Goal: Task Accomplishment & Management: Complete application form

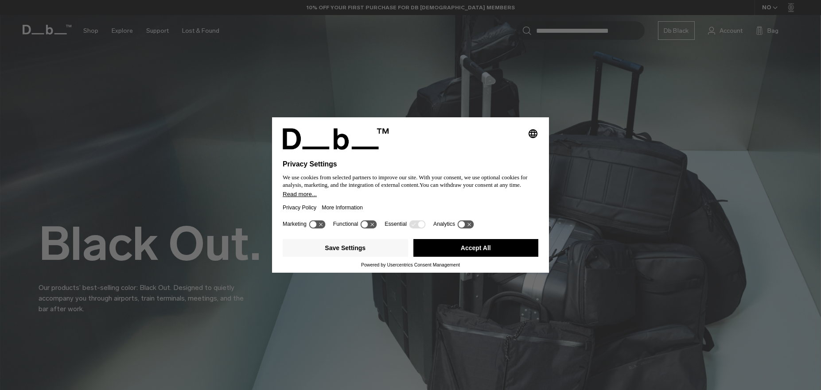
click at [497, 254] on button "Accept All" at bounding box center [475, 248] width 125 height 18
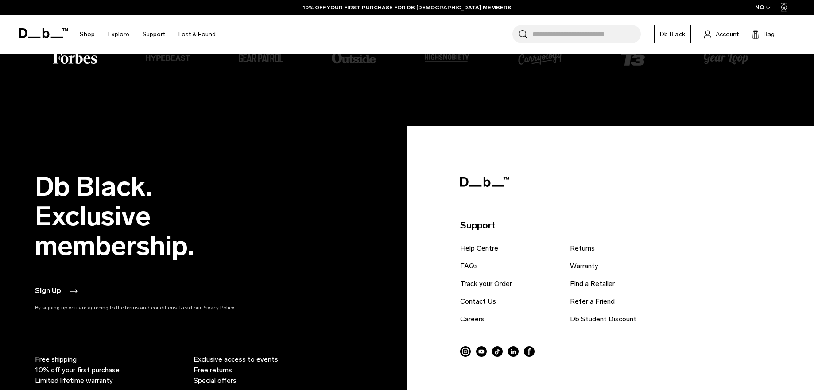
scroll to position [1847, 0]
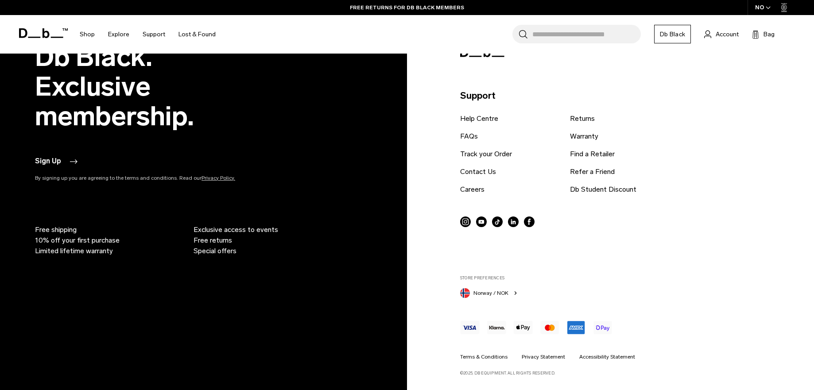
click at [670, 37] on link "Db Black" at bounding box center [672, 34] width 37 height 19
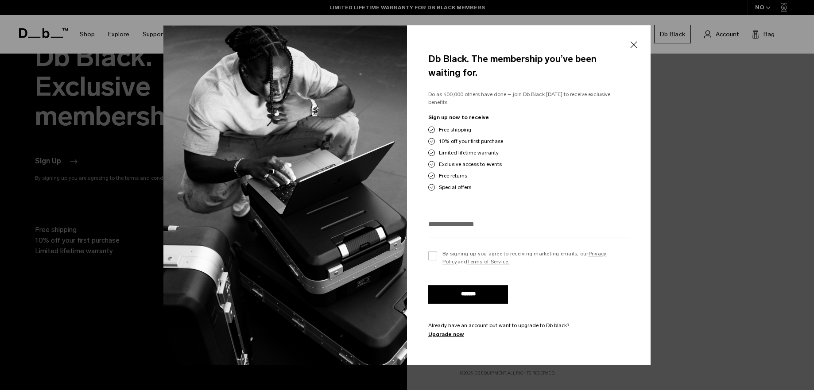
click at [635, 47] on button "Close" at bounding box center [633, 45] width 11 height 19
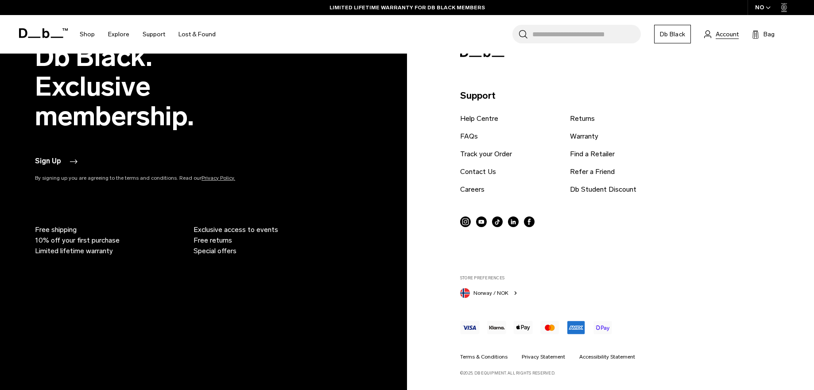
click at [727, 35] on span "Account" at bounding box center [727, 34] width 23 height 9
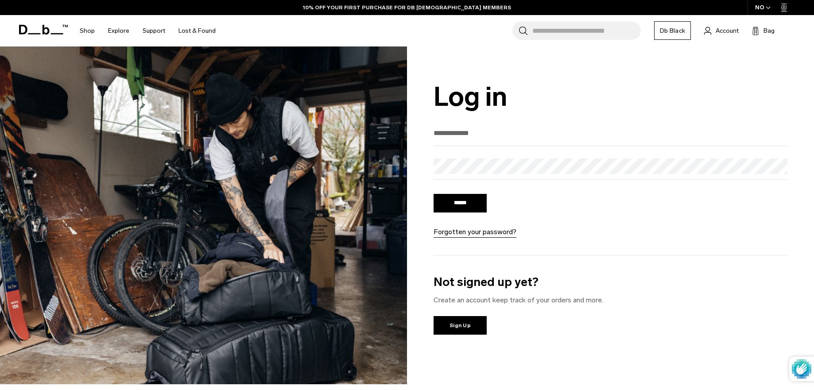
click at [509, 131] on input "email" at bounding box center [611, 133] width 354 height 15
type input "**********"
click at [469, 201] on input "******" at bounding box center [460, 203] width 53 height 19
drag, startPoint x: 543, startPoint y: 89, endPoint x: 563, endPoint y: 81, distance: 21.5
click at [543, 89] on h1 "Log in" at bounding box center [611, 97] width 354 height 30
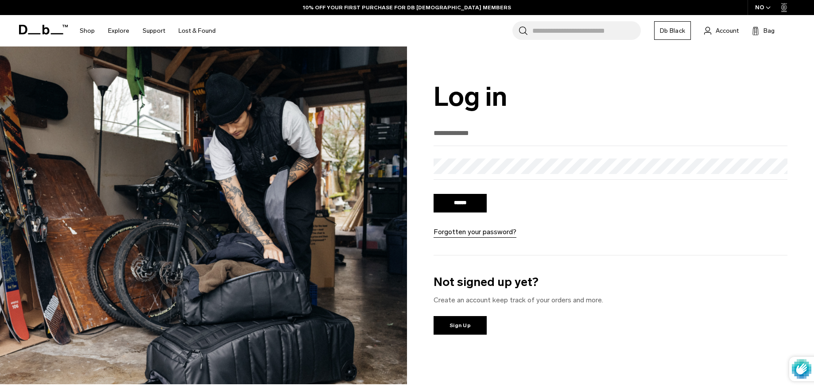
click at [769, 7] on icon "button" at bounding box center [768, 7] width 5 height 3
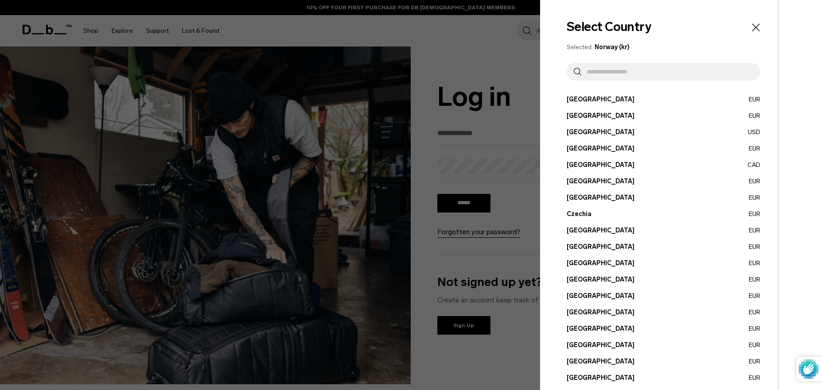
click at [427, 38] on div at bounding box center [410, 195] width 821 height 390
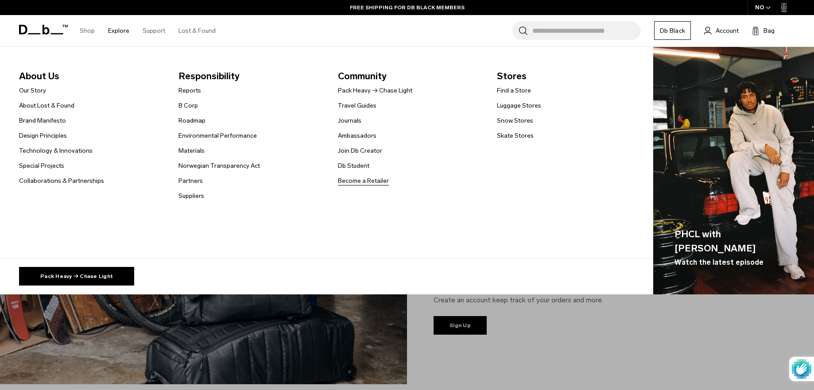
click at [355, 181] on link "Become a Retailer" at bounding box center [363, 180] width 51 height 9
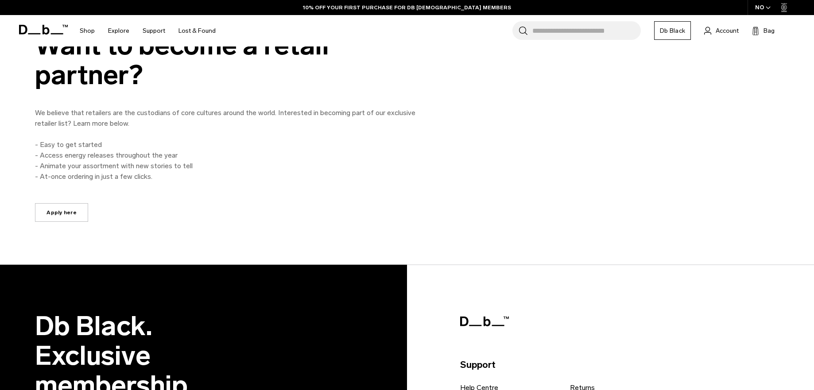
scroll to position [456, 0]
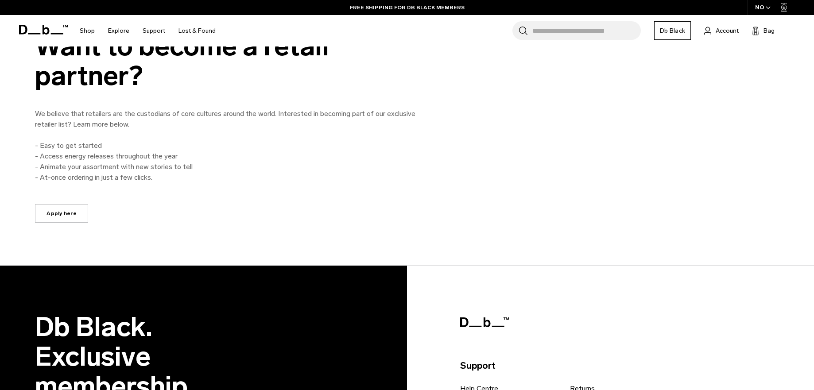
click at [69, 216] on link "Apply here" at bounding box center [61, 213] width 53 height 19
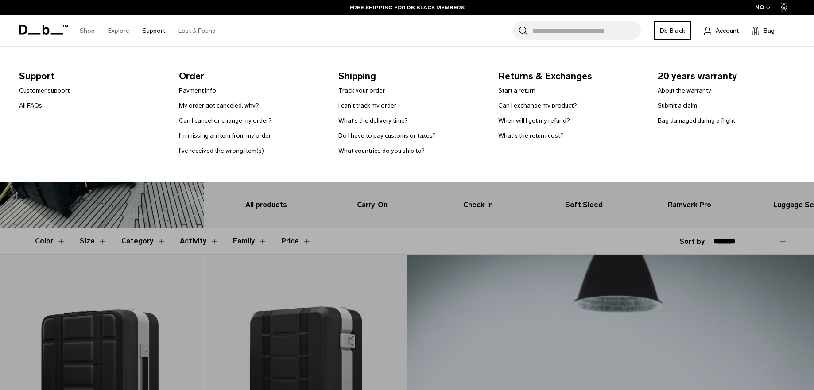
click at [57, 92] on link "Customer support" at bounding box center [44, 90] width 50 height 9
